Goal: Information Seeking & Learning: Understand process/instructions

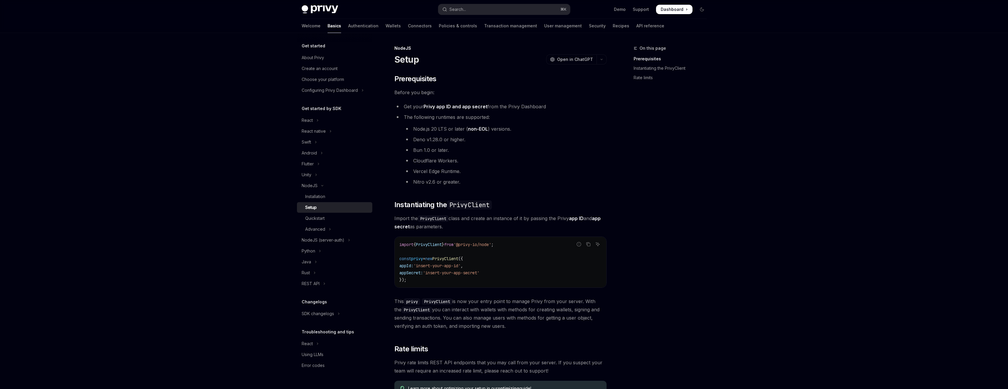
scroll to position [94, 0]
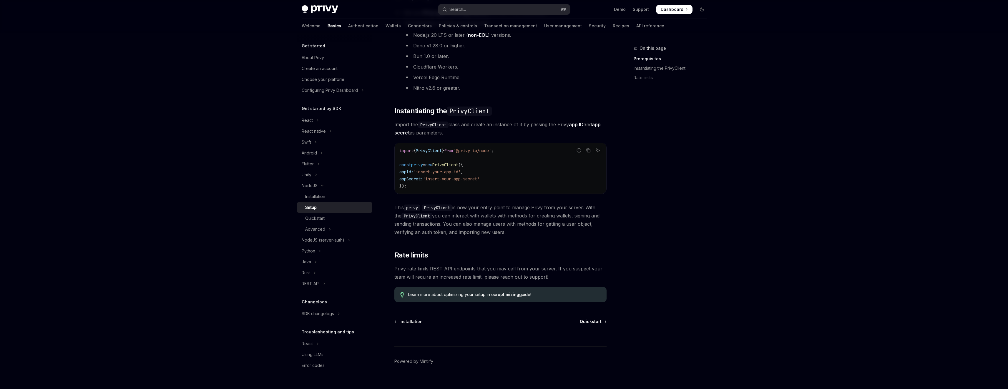
click at [598, 322] on span "Quickstart" at bounding box center [591, 322] width 22 height 6
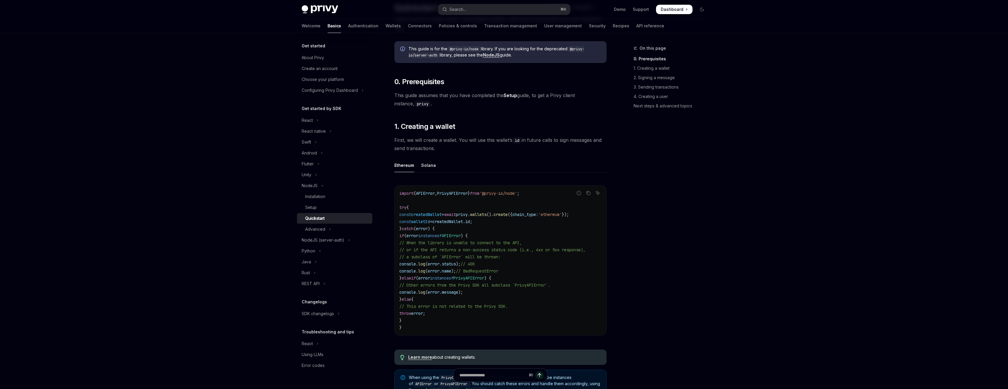
scroll to position [119, 0]
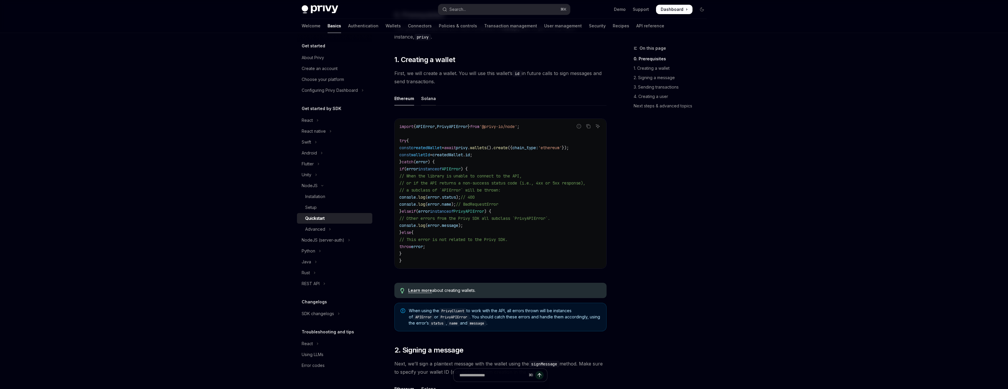
click at [430, 98] on div "Solana" at bounding box center [428, 98] width 15 height 14
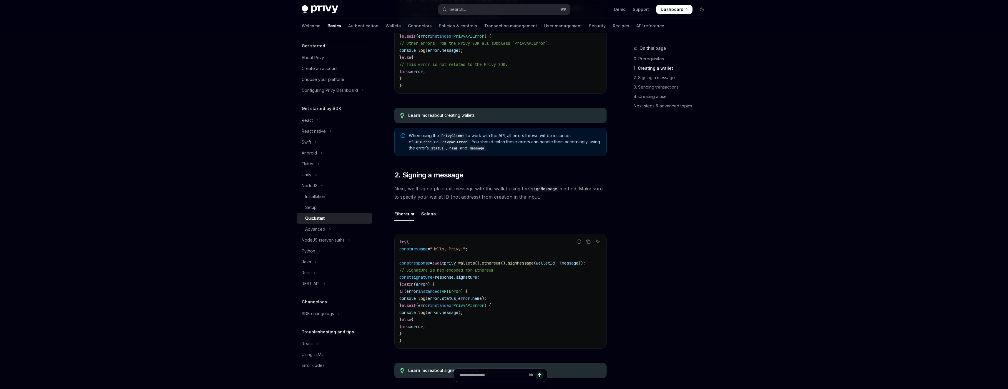
scroll to position [311, 0]
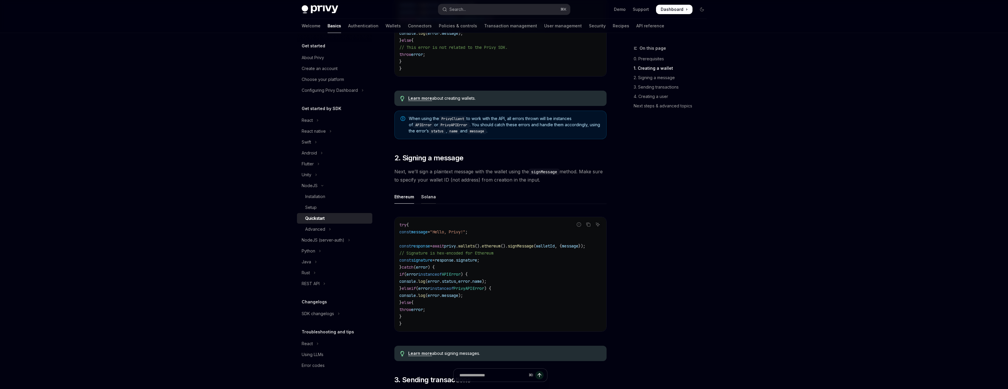
click at [429, 200] on div "Solana" at bounding box center [428, 197] width 15 height 14
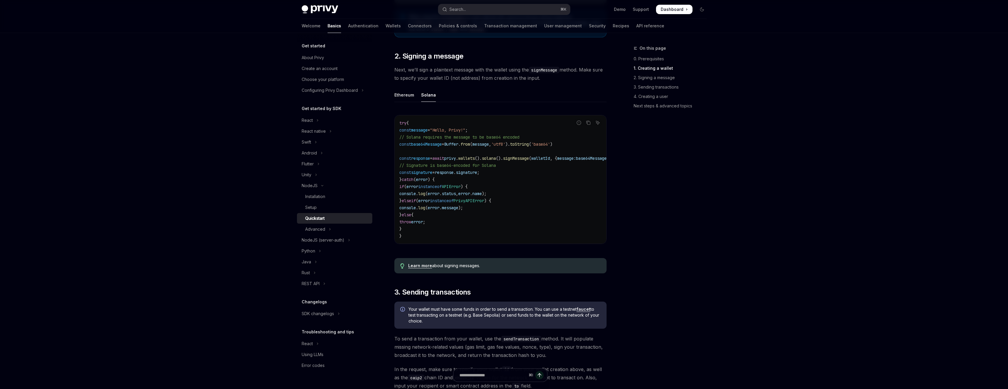
scroll to position [416, 0]
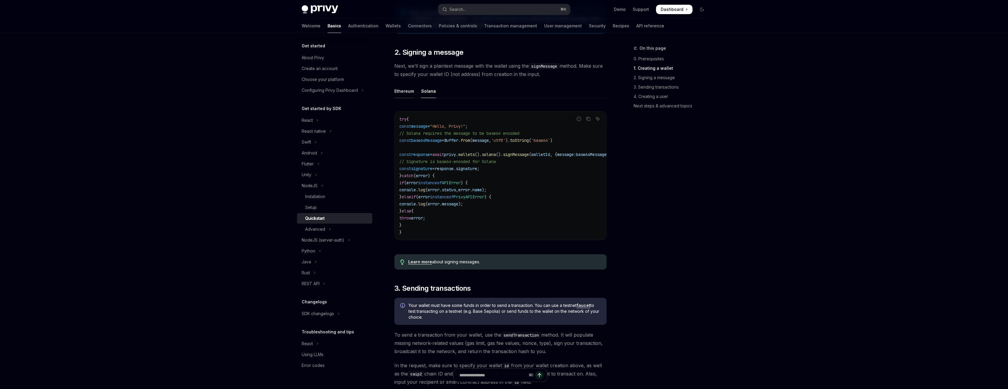
click at [402, 94] on div "Ethereum" at bounding box center [404, 91] width 20 height 14
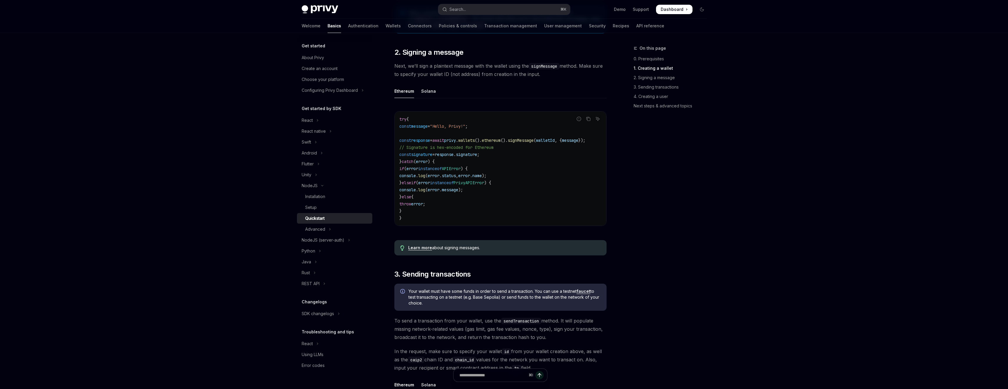
click at [441, 94] on ul "Ethereum Solana" at bounding box center [500, 91] width 212 height 14
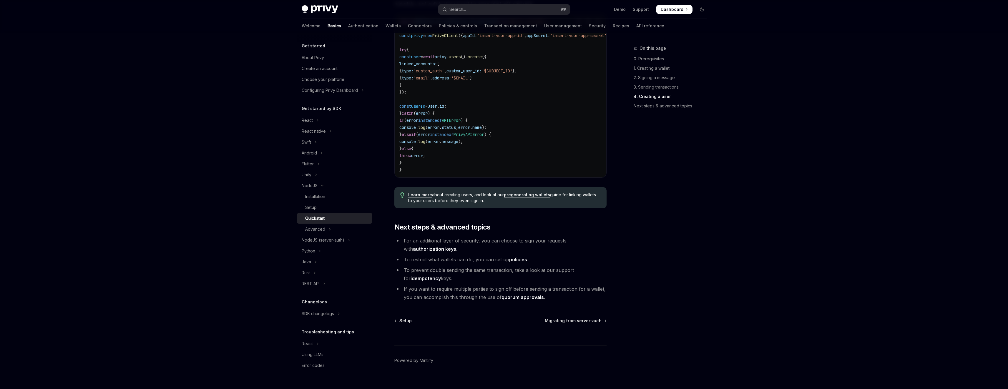
scroll to position [1105, 0]
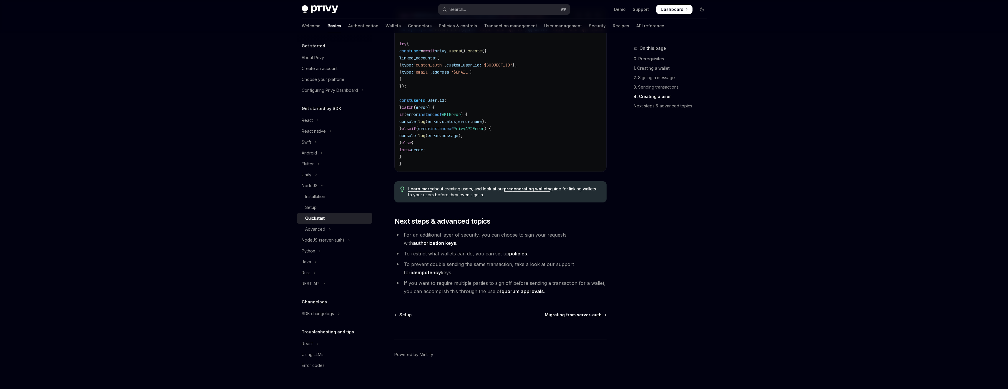
click at [594, 318] on span "Migrating from server-auth" at bounding box center [573, 315] width 57 height 6
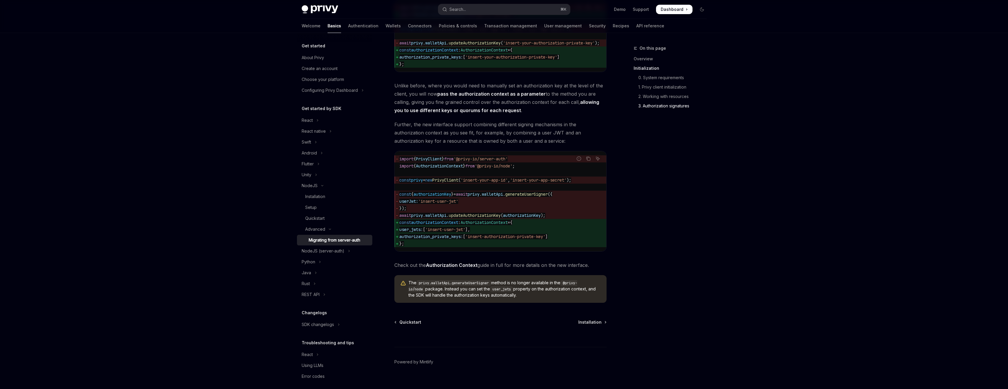
scroll to position [756, 0]
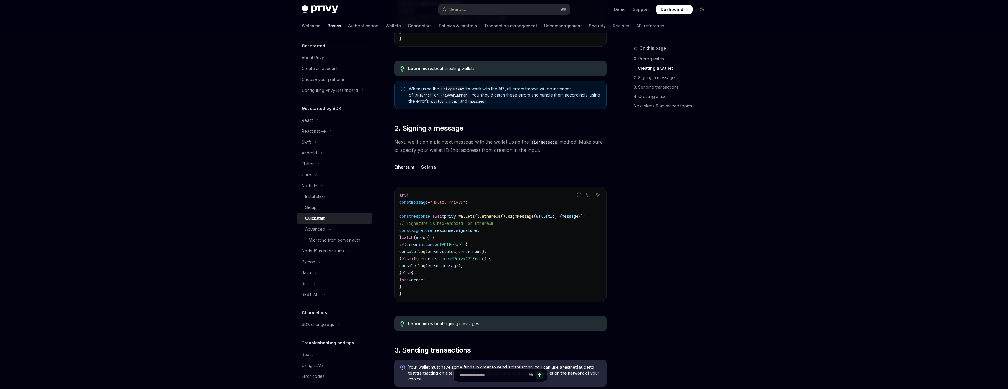
scroll to position [307, 0]
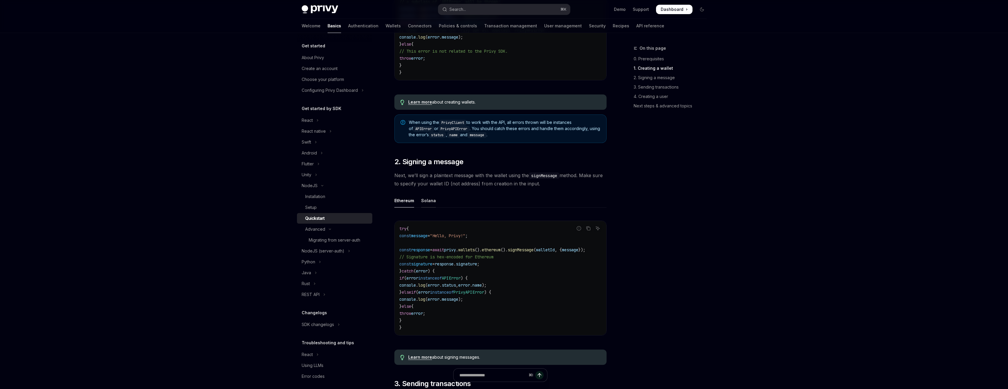
click at [427, 202] on div "Solana" at bounding box center [428, 201] width 15 height 14
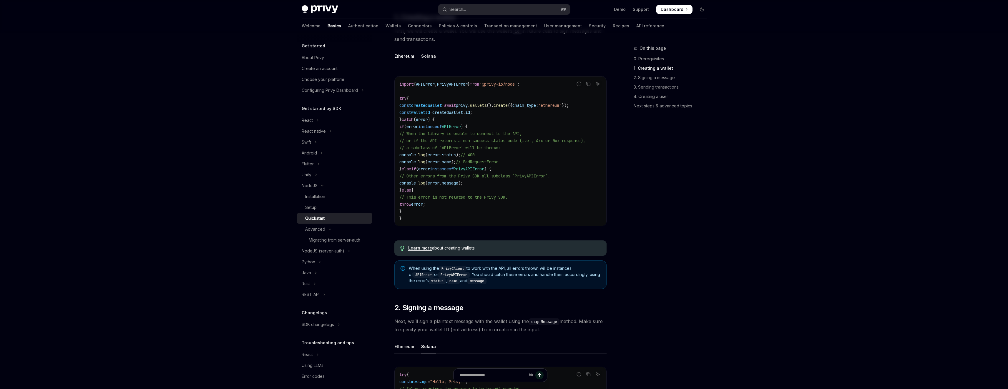
scroll to position [157, 0]
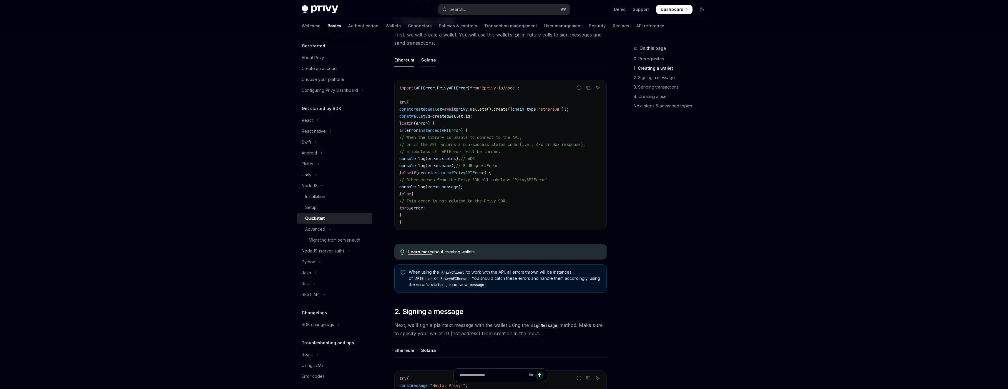
click at [430, 64] on div "Solana" at bounding box center [428, 60] width 15 height 14
type textarea "*"
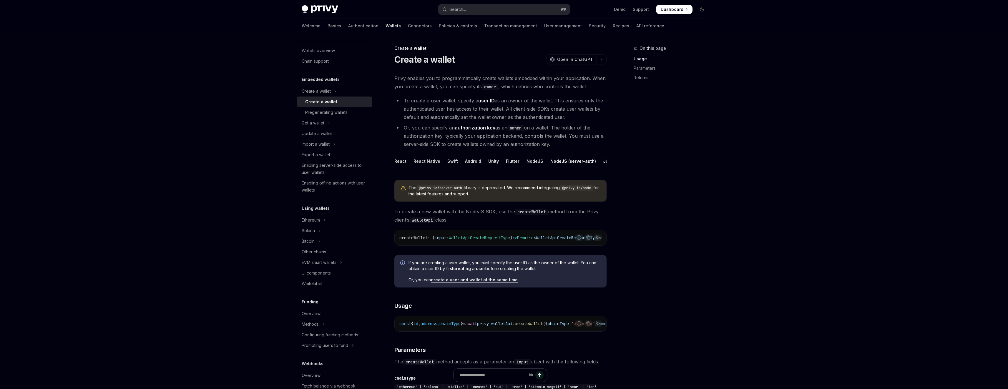
scroll to position [115, 0]
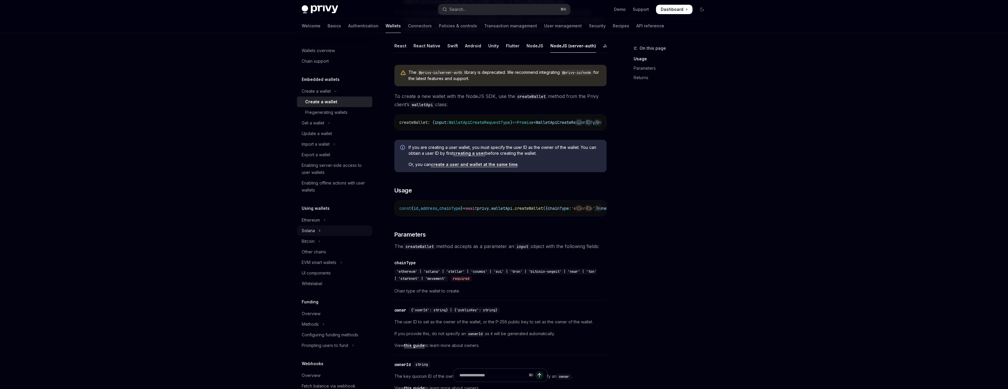
click at [321, 229] on button "Solana" at bounding box center [334, 230] width 75 height 11
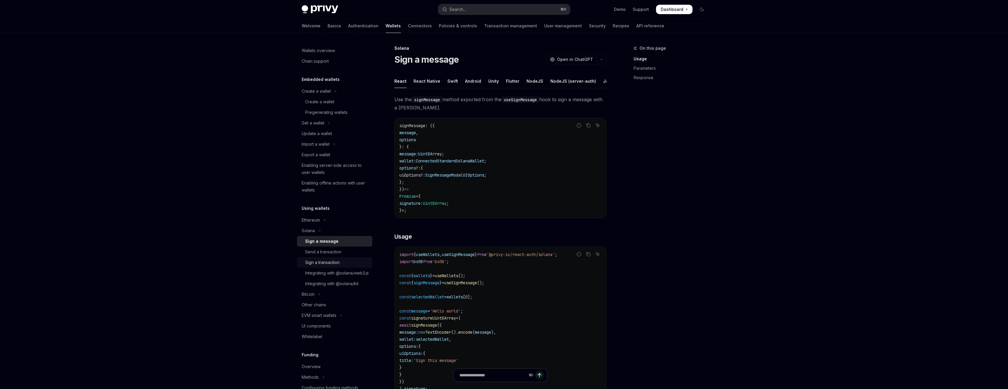
click at [333, 263] on div "Sign a transaction" at bounding box center [322, 262] width 34 height 7
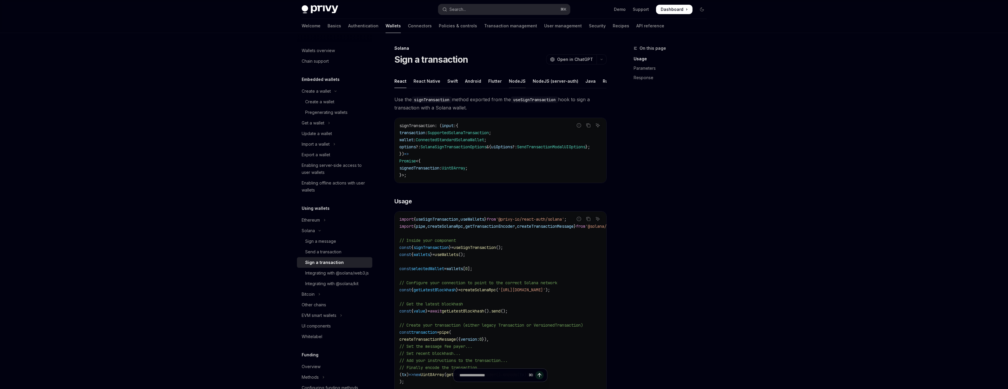
click at [511, 81] on div "NodeJS" at bounding box center [517, 81] width 17 height 14
type textarea "*"
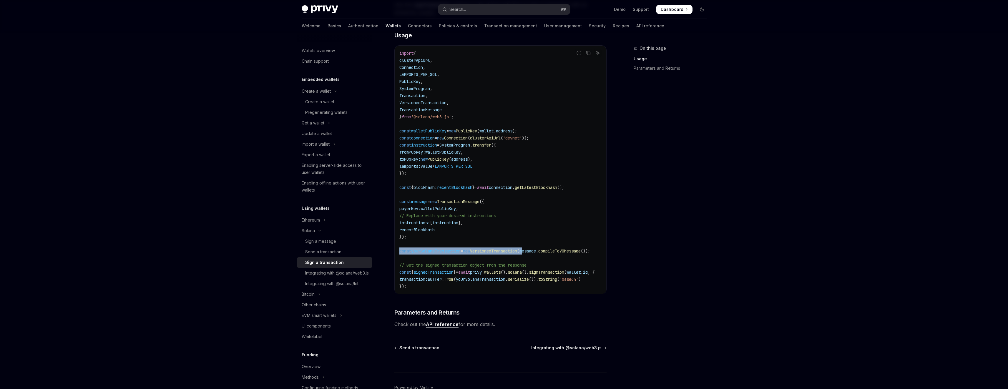
drag, startPoint x: 400, startPoint y: 256, endPoint x: 537, endPoint y: 255, distance: 136.8
click at [537, 254] on span "const yourSolanaTransaction = new VersionedTransaction ( message . compileToV0M…" at bounding box center [494, 250] width 191 height 5
copy span "const yourSolanaTransaction = new VersionedTransaction ( message . compileToV0M…"
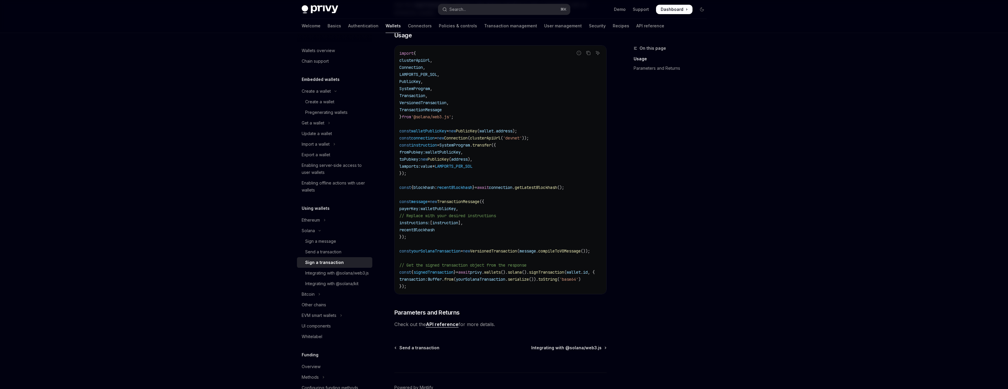
click at [513, 268] on span "// Get the signed transaction object from the response" at bounding box center [462, 264] width 127 height 5
click at [332, 275] on div "Integrating with @solana/web3.js" at bounding box center [337, 272] width 64 height 7
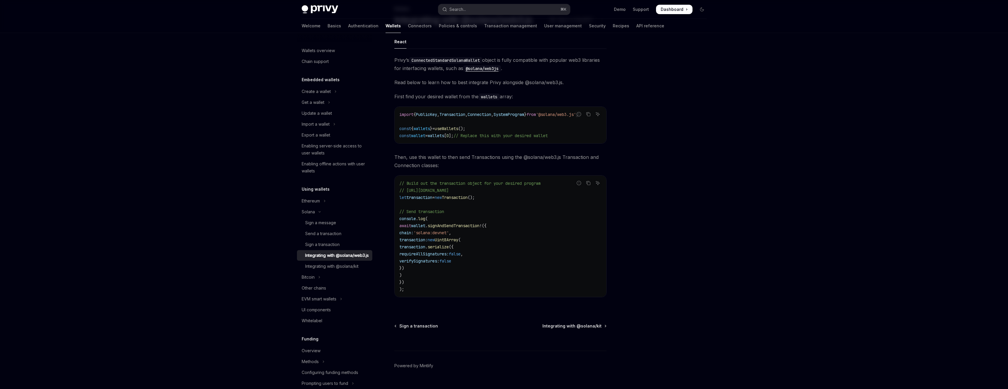
scroll to position [54, 0]
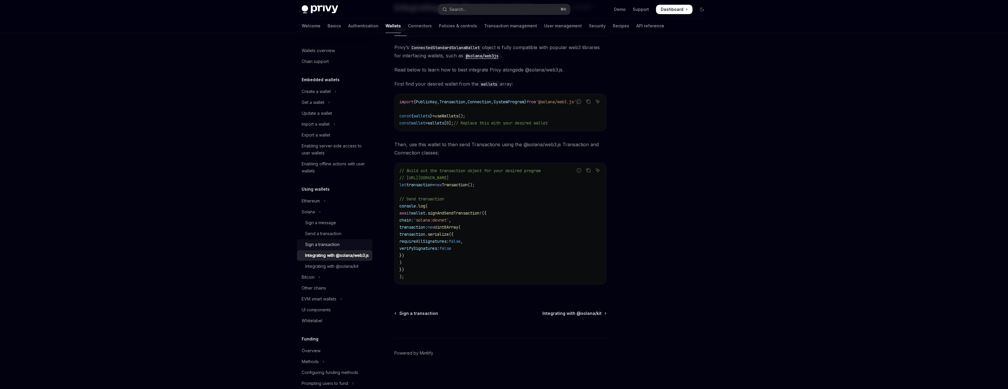
click at [331, 243] on div "Sign a transaction" at bounding box center [322, 244] width 34 height 7
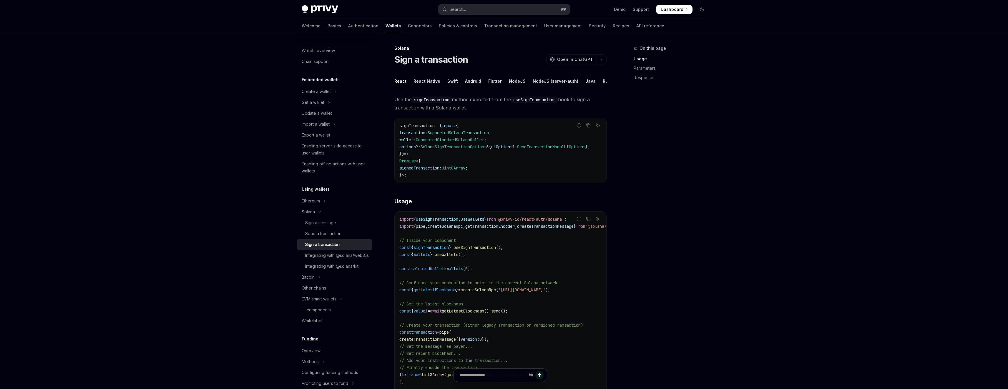
click at [509, 79] on div "NodeJS" at bounding box center [517, 81] width 17 height 14
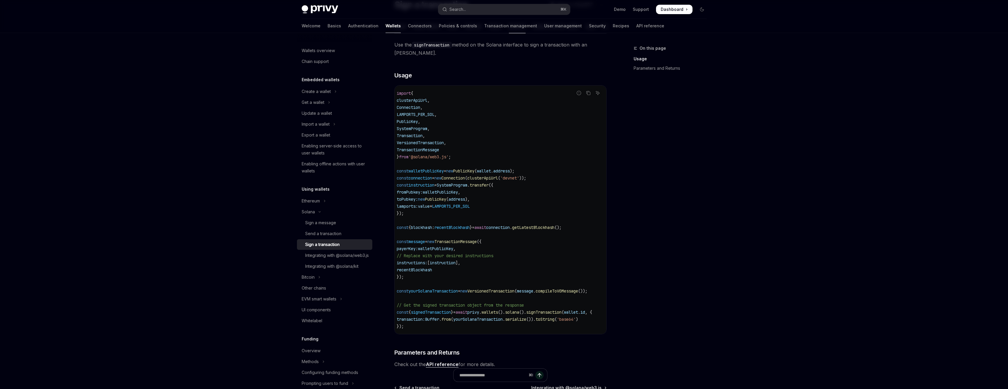
scroll to position [0, 3]
click at [329, 259] on div "Integrating with @solana/web3.js" at bounding box center [337, 255] width 64 height 7
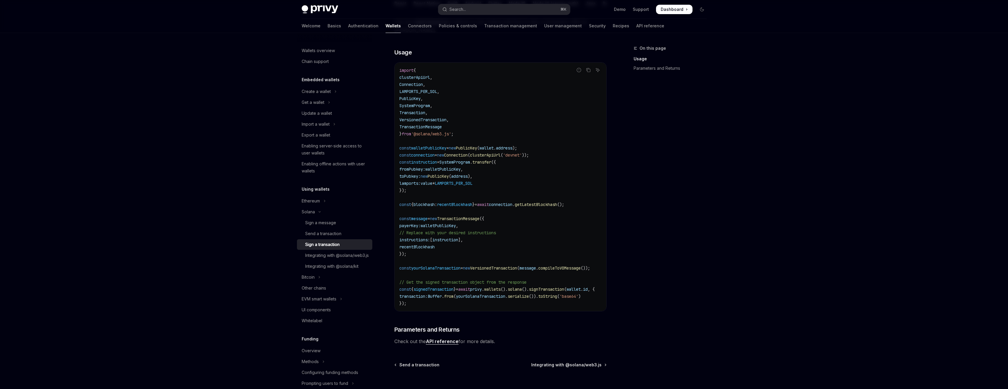
scroll to position [136, 0]
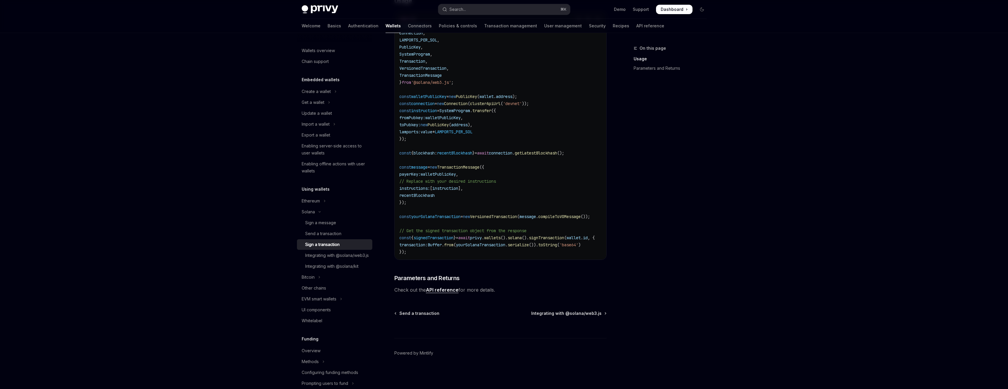
click at [446, 288] on link "API reference" at bounding box center [442, 290] width 33 height 6
type textarea "*"
